Goal: Information Seeking & Learning: Learn about a topic

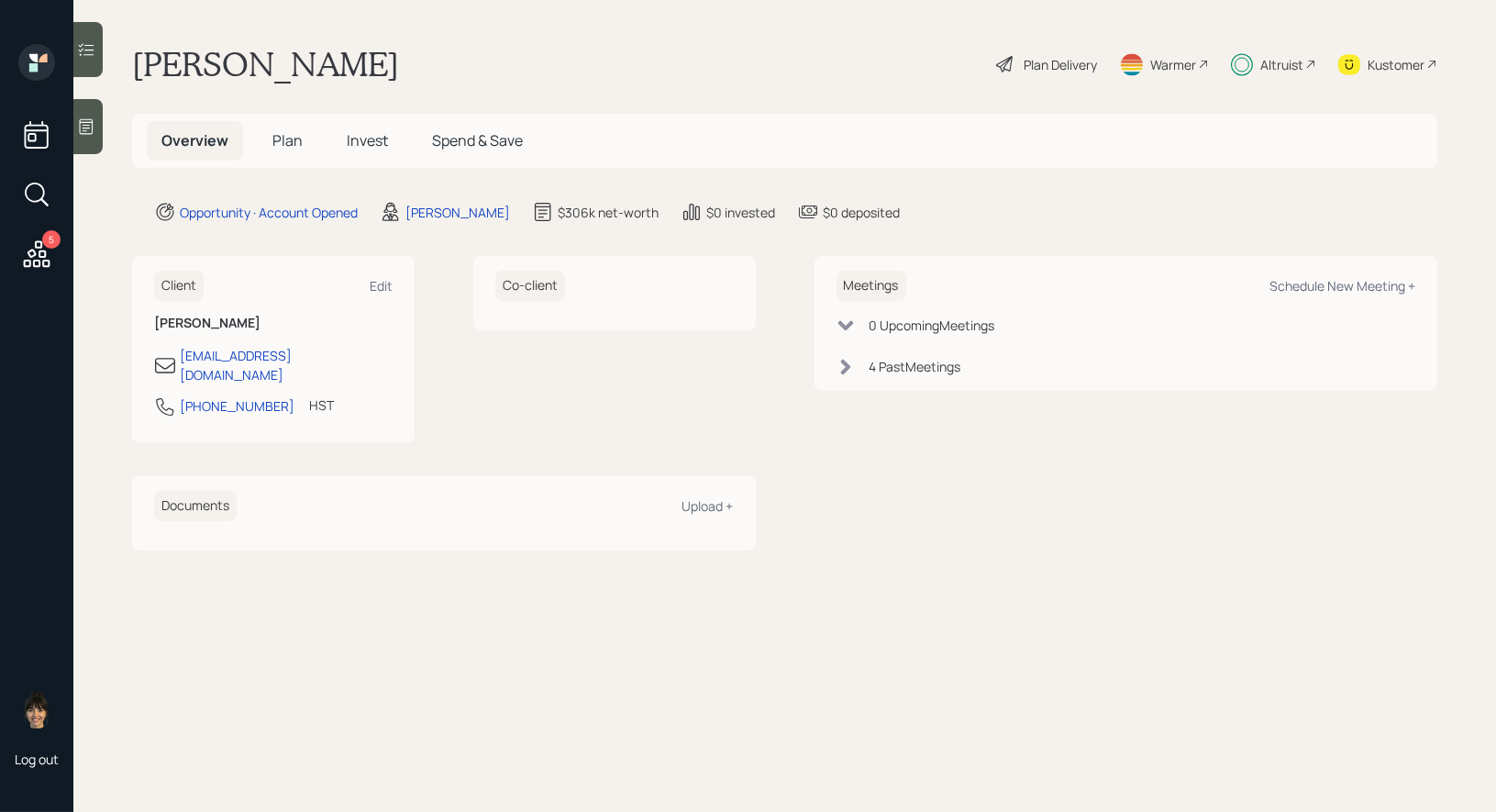
click at [356, 142] on span "Invest" at bounding box center [367, 140] width 41 height 20
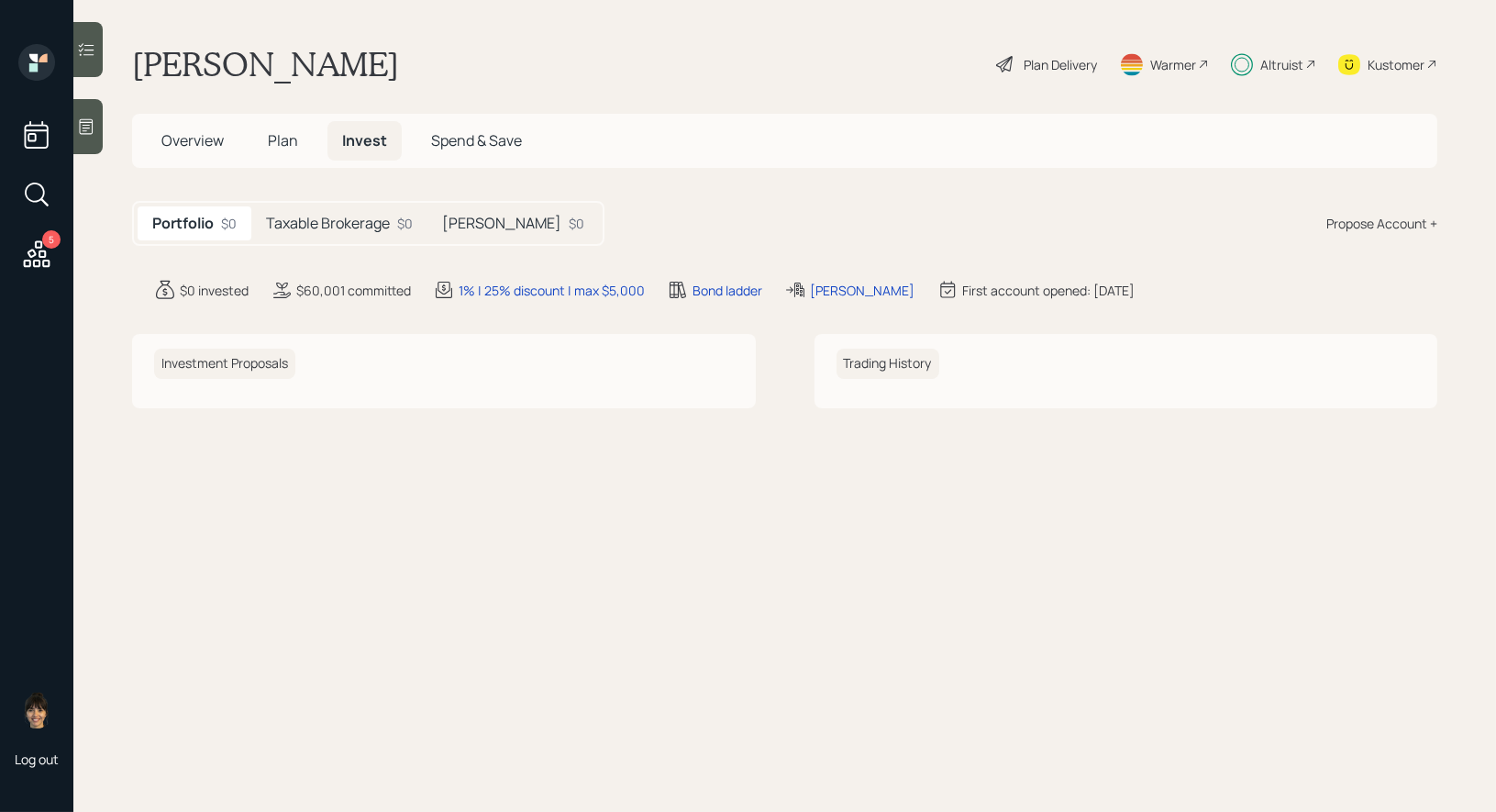
click at [463, 227] on h5 "Roth IRA" at bounding box center [502, 223] width 120 height 17
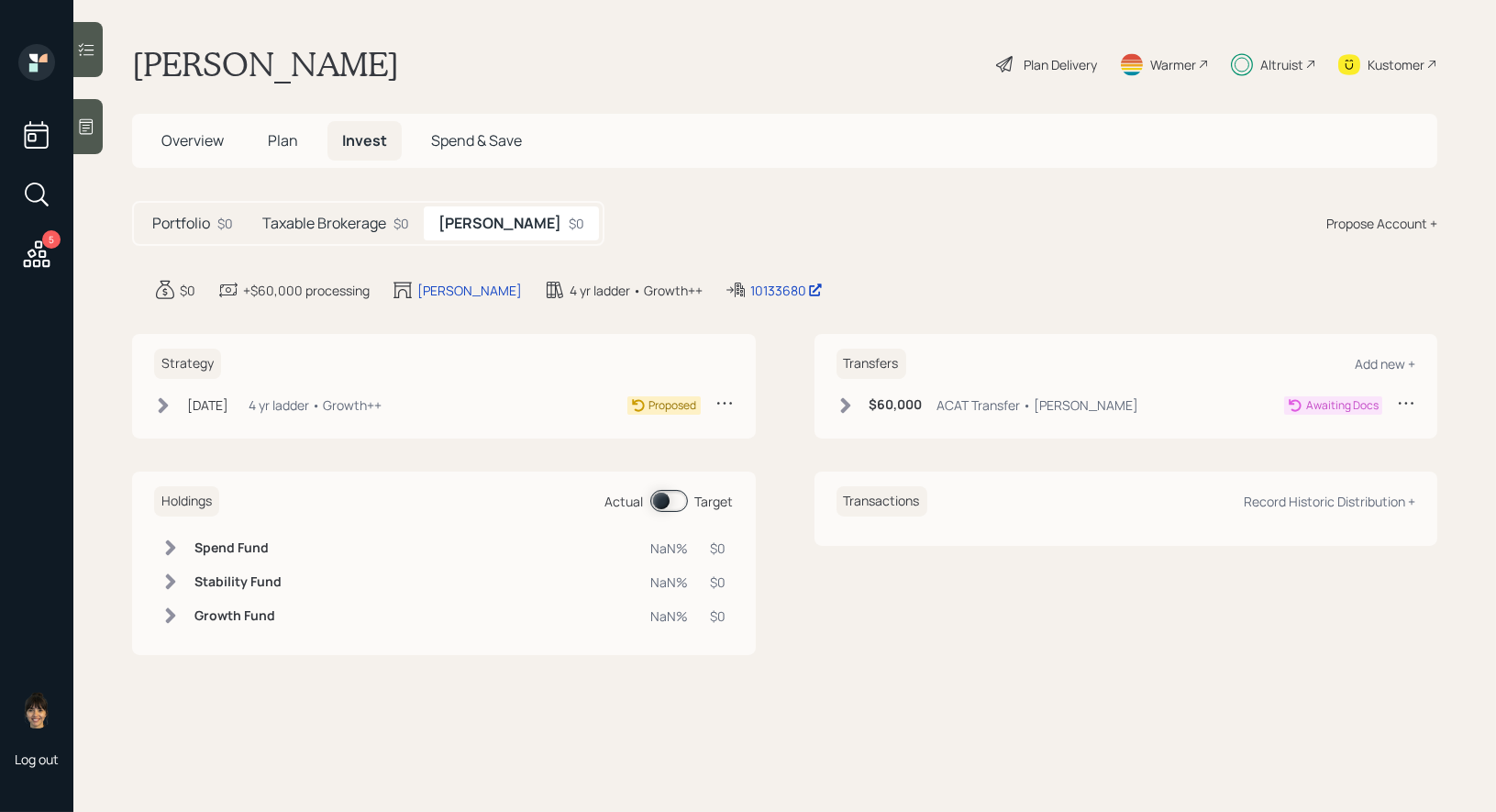
click at [356, 216] on h5 "Taxable Brokerage" at bounding box center [324, 223] width 124 height 17
